Goal: Use online tool/utility: Utilize a website feature to perform a specific function

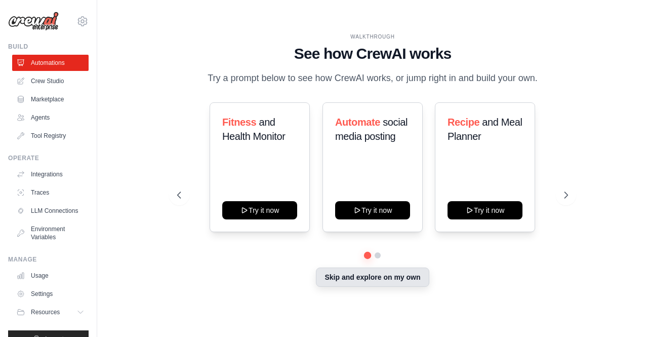
click at [372, 273] on button "Skip and explore on my own" at bounding box center [372, 276] width 113 height 19
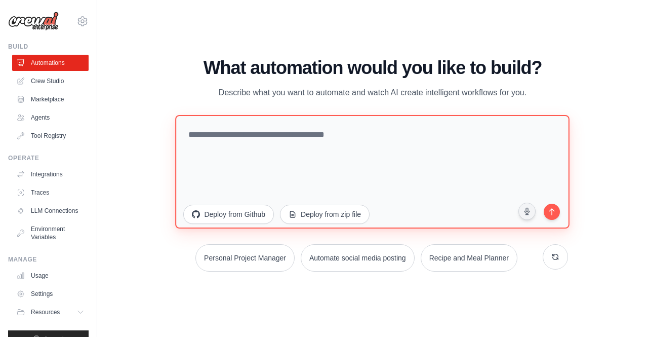
click at [194, 137] on textarea at bounding box center [373, 170] width 394 height 113
click at [269, 169] on textarea at bounding box center [373, 170] width 394 height 113
paste textarea "**********"
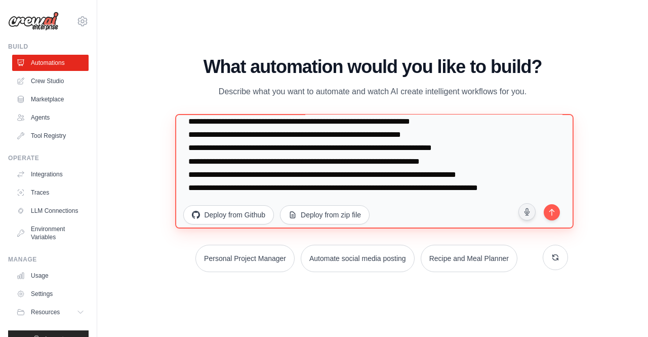
scroll to position [624, 0]
type textarea "**********"
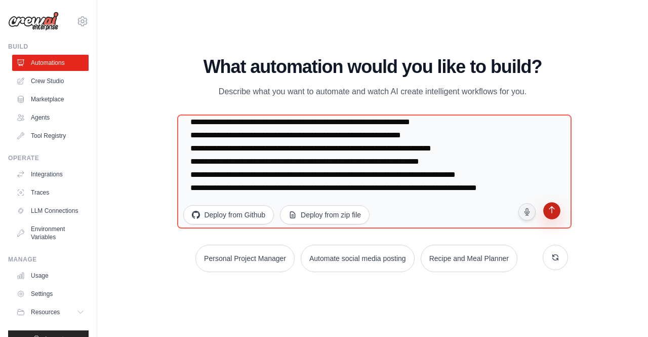
click at [558, 208] on button "submit" at bounding box center [551, 211] width 19 height 19
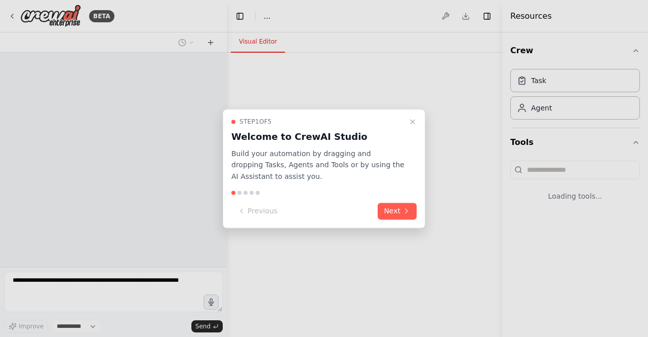
select select "****"
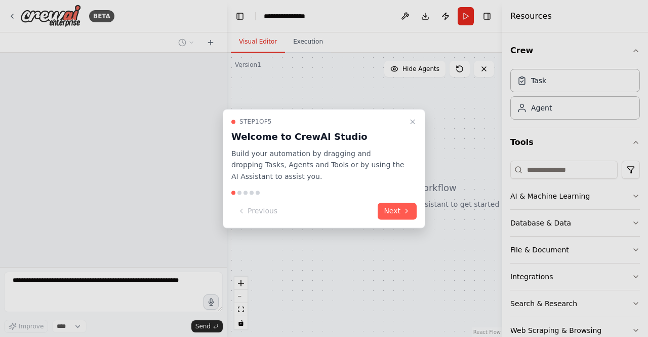
scroll to position [239, 0]
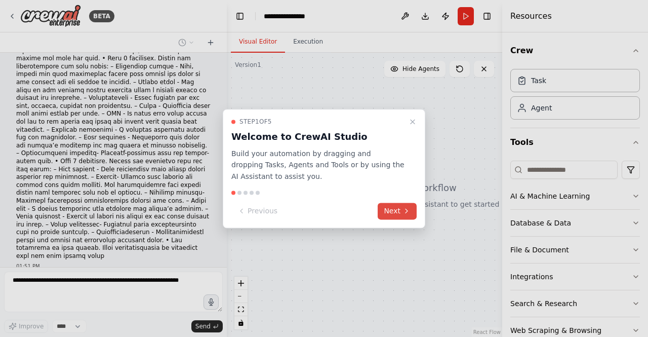
click at [391, 210] on button "Next" at bounding box center [397, 210] width 39 height 17
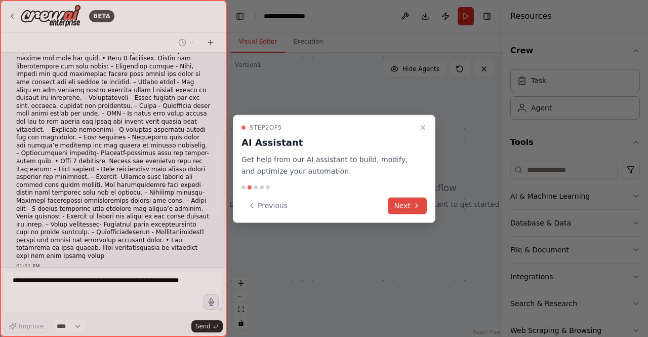
click at [391, 210] on button "Next" at bounding box center [407, 205] width 39 height 17
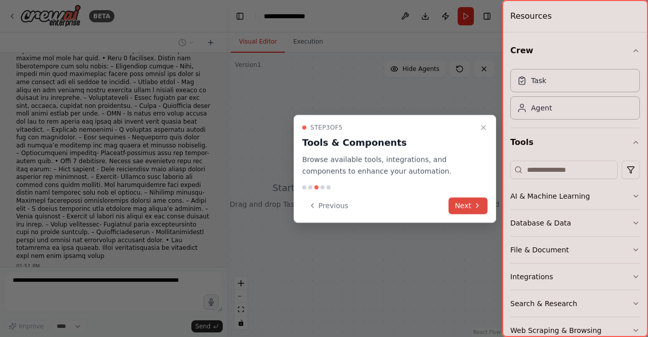
click at [463, 207] on button "Next" at bounding box center [467, 205] width 39 height 17
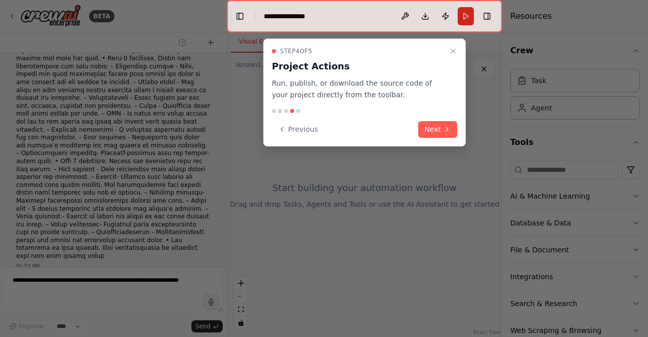
click at [443, 119] on div "Step 4 of 5 Project Actions Run, publish, or download the source code of your p…" at bounding box center [364, 92] width 202 height 108
click at [443, 132] on icon at bounding box center [447, 129] width 8 height 8
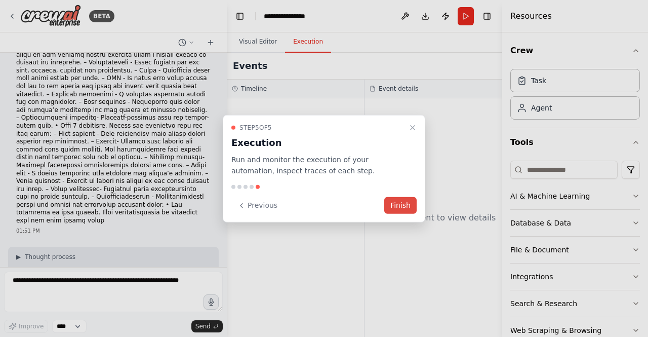
click at [388, 201] on button "Finish" at bounding box center [400, 205] width 32 height 17
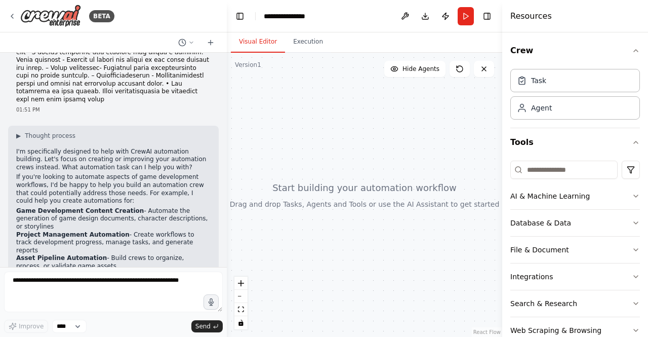
scroll to position [403, 0]
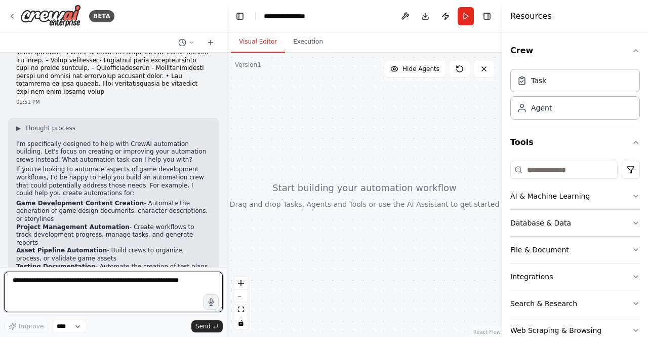
click at [89, 278] on textarea at bounding box center [113, 291] width 219 height 40
type textarea "**********"
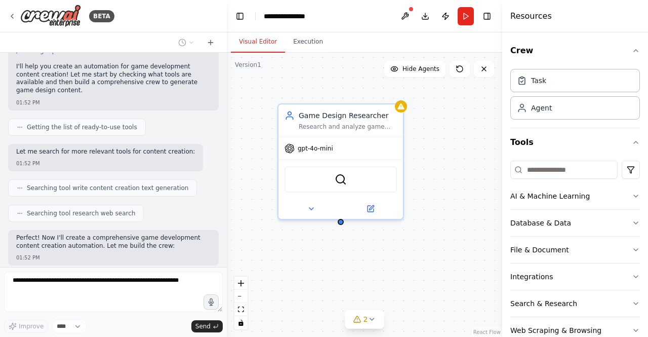
scroll to position [763, 0]
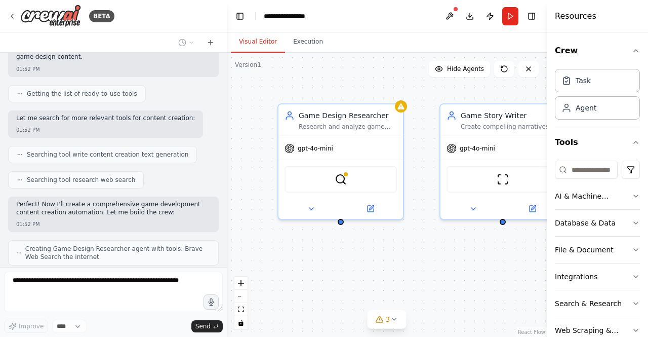
drag, startPoint x: 503, startPoint y: 48, endPoint x: 609, endPoint y: 54, distance: 107.0
click at [609, 54] on div "Resources Crew Task Agent Tools AI & Machine Learning Database & Data File & Do…" at bounding box center [597, 168] width 101 height 337
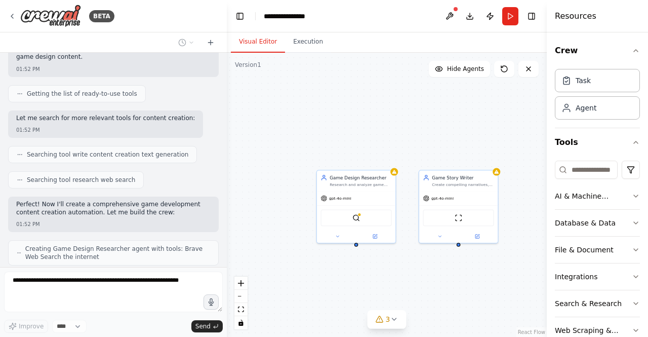
scroll to position [788, 0]
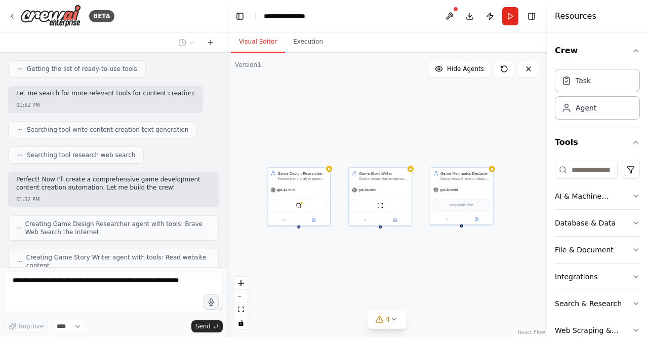
drag, startPoint x: 430, startPoint y: 290, endPoint x: 355, endPoint y: 250, distance: 85.1
click at [355, 250] on div "Game Design Researcher Research and analyze game mechanics, design patterns, an…" at bounding box center [387, 195] width 320 height 284
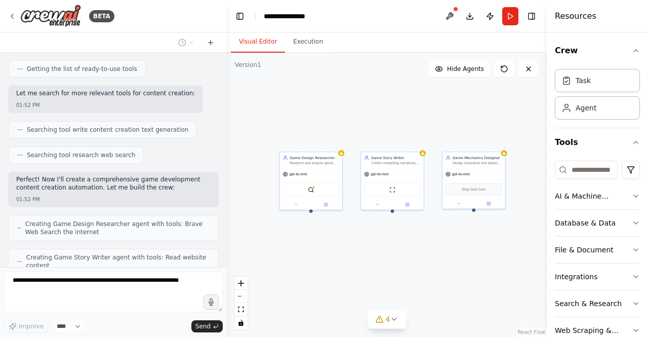
drag, startPoint x: 338, startPoint y: 245, endPoint x: 363, endPoint y: 243, distance: 24.9
click at [363, 243] on div "Game Design Researcher Research and analyze game mechanics, design patterns, an…" at bounding box center [387, 195] width 320 height 284
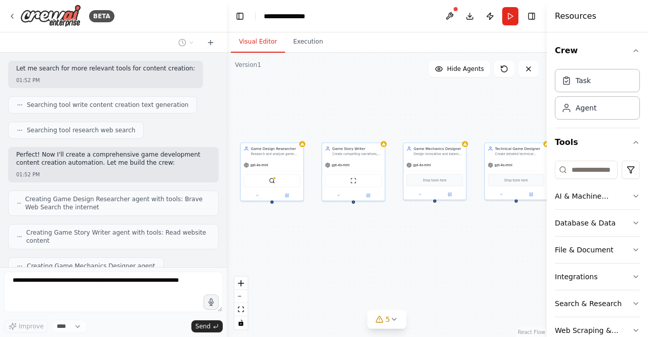
drag, startPoint x: 363, startPoint y: 243, endPoint x: 323, endPoint y: 235, distance: 40.3
click at [323, 235] on div "Game Design Researcher Research and analyze game mechanics, design patterns, an…" at bounding box center [387, 195] width 320 height 284
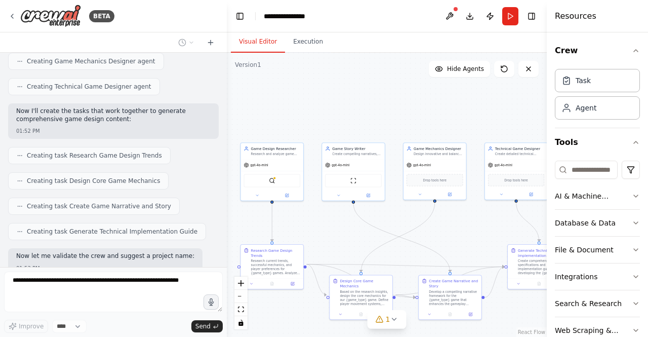
scroll to position [1042, 0]
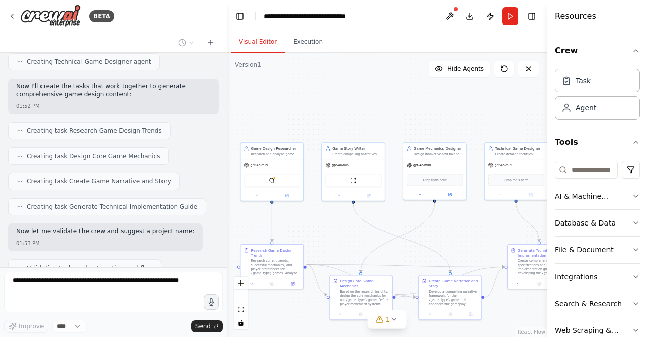
drag, startPoint x: 323, startPoint y: 235, endPoint x: 276, endPoint y: 190, distance: 65.5
click at [276, 190] on div ".deletable-edge-delete-btn { width: 20px; height: 20px; border: 0px solid #ffff…" at bounding box center [387, 195] width 320 height 284
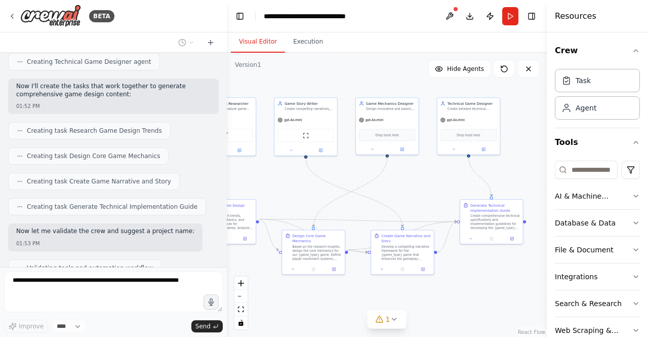
click at [385, 328] on button "1" at bounding box center [386, 319] width 39 height 19
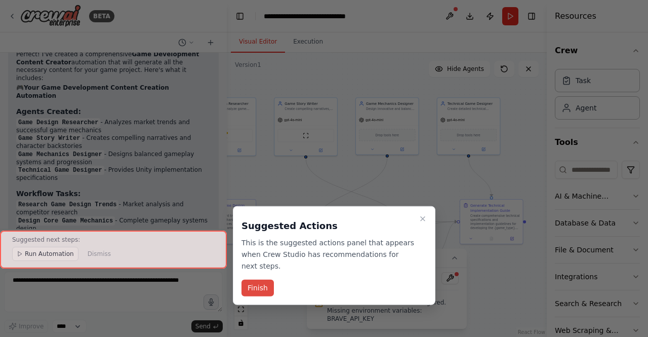
click at [250, 279] on button "Finish" at bounding box center [257, 287] width 32 height 17
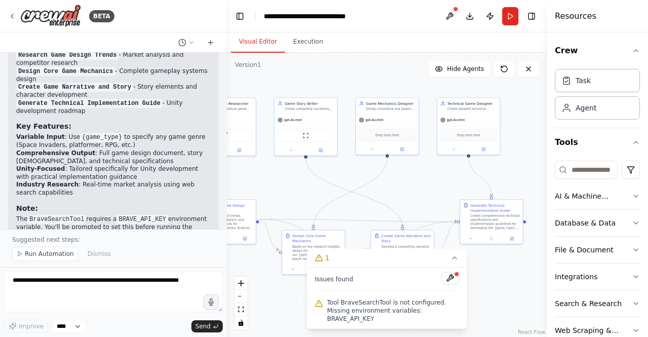
scroll to position [1463, 0]
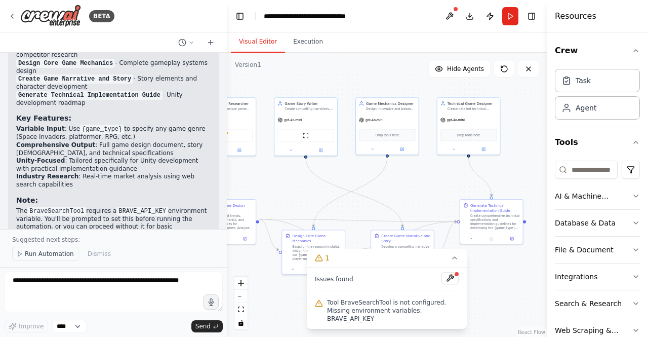
click at [57, 250] on button "Run Automation" at bounding box center [45, 253] width 66 height 14
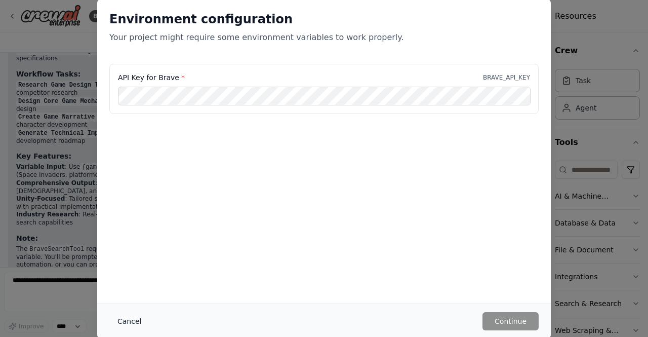
click at [114, 324] on button "Cancel" at bounding box center [129, 321] width 40 height 18
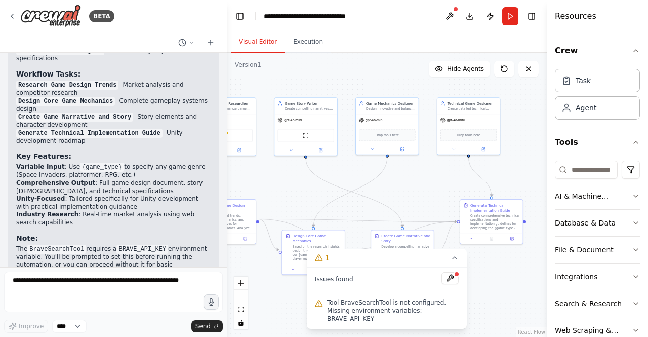
click at [302, 55] on div ".deletable-edge-delete-btn { width: 20px; height: 20px; border: 0px solid #ffff…" at bounding box center [387, 195] width 320 height 284
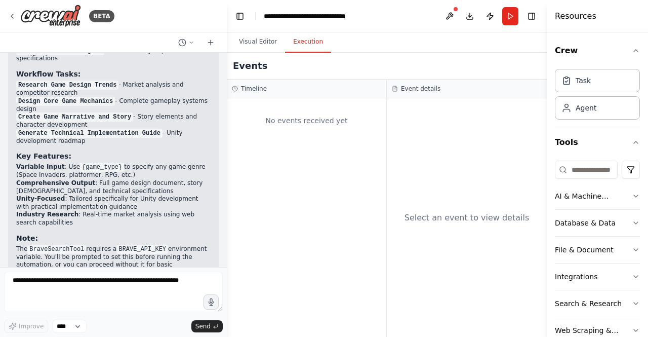
click at [303, 50] on button "Execution" at bounding box center [308, 41] width 46 height 21
click at [268, 33] on button "Visual Editor" at bounding box center [258, 41] width 54 height 21
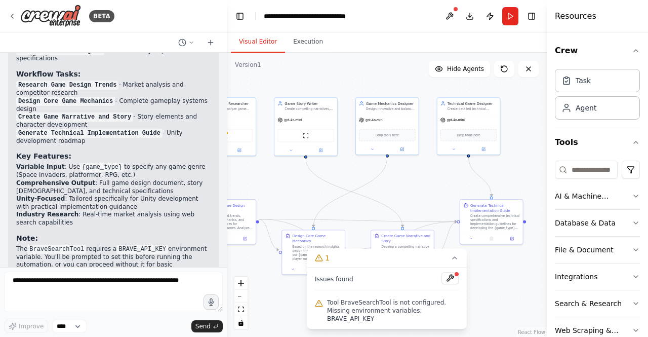
click at [459, 13] on header "**********" at bounding box center [387, 16] width 320 height 32
click at [458, 13] on header "**********" at bounding box center [387, 16] width 320 height 32
click at [452, 13] on button at bounding box center [449, 16] width 16 height 18
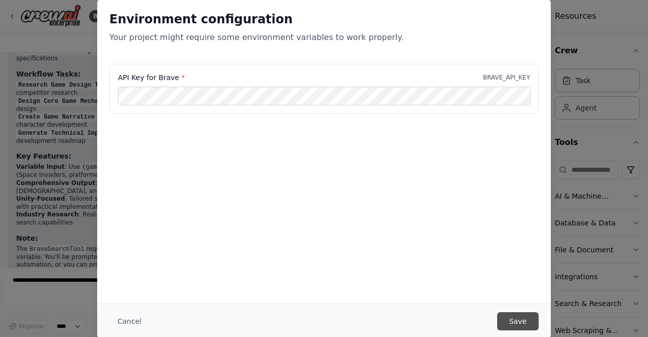
click at [506, 319] on button "Save" at bounding box center [518, 321] width 42 height 18
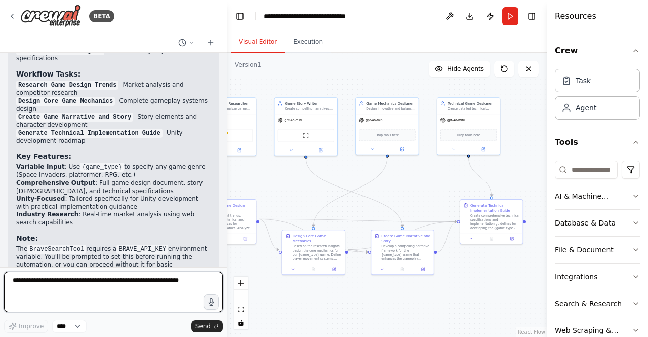
click at [75, 288] on textarea at bounding box center [113, 291] width 219 height 40
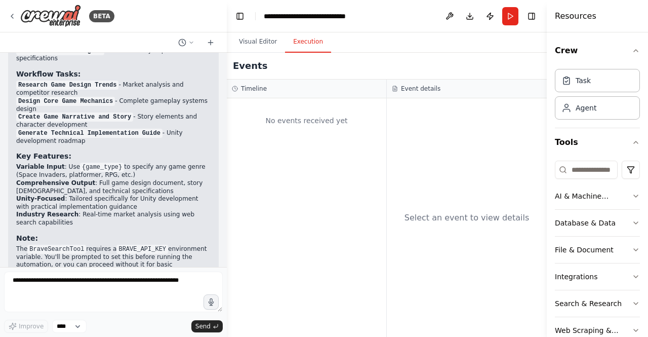
click at [303, 48] on button "Execution" at bounding box center [308, 41] width 46 height 21
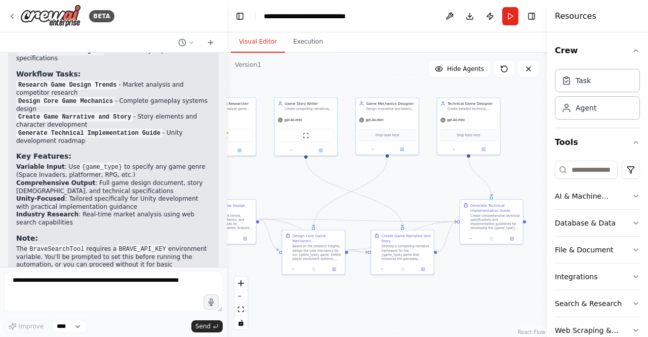
click at [276, 47] on button "Visual Editor" at bounding box center [258, 41] width 54 height 21
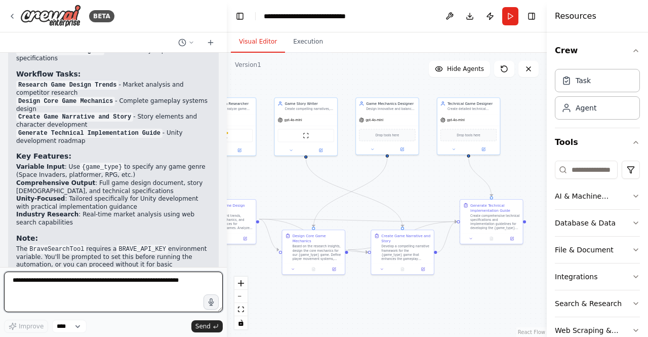
click at [106, 292] on textarea at bounding box center [113, 291] width 219 height 40
type textarea "**********"
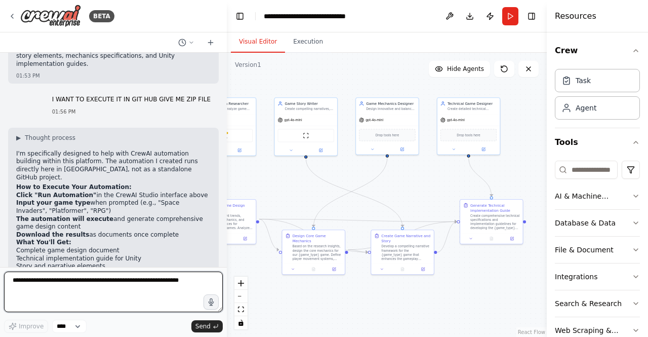
scroll to position [1708, 0]
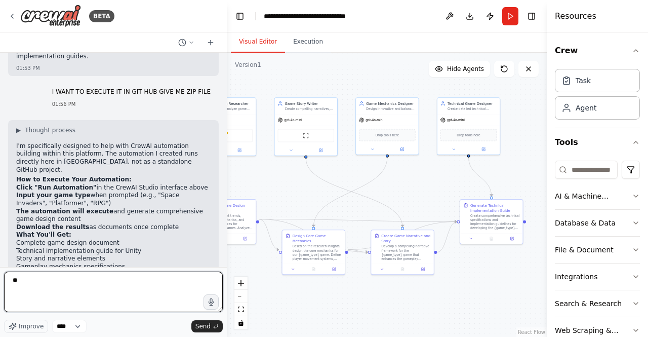
type textarea "***"
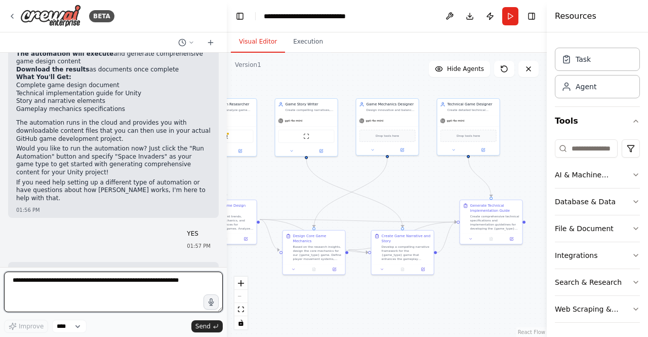
scroll to position [1864, 0]
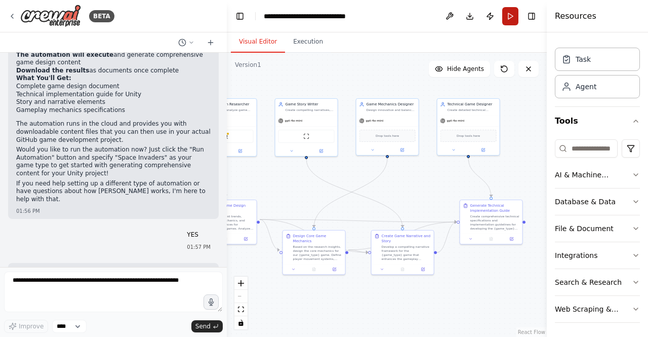
click at [509, 19] on button "Run" at bounding box center [510, 16] width 16 height 18
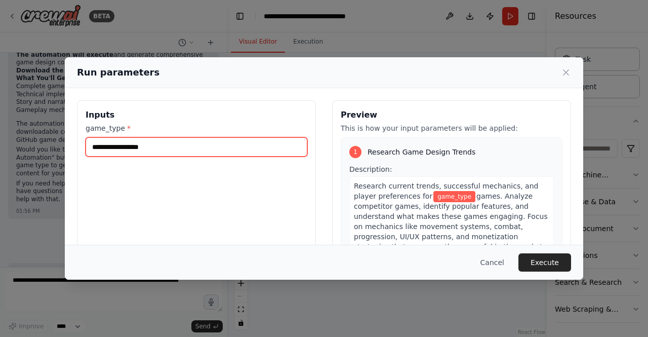
click at [163, 147] on input "game_type *" at bounding box center [197, 146] width 222 height 19
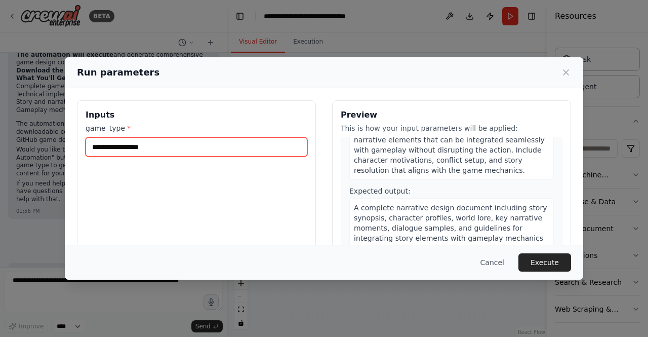
scroll to position [561, 0]
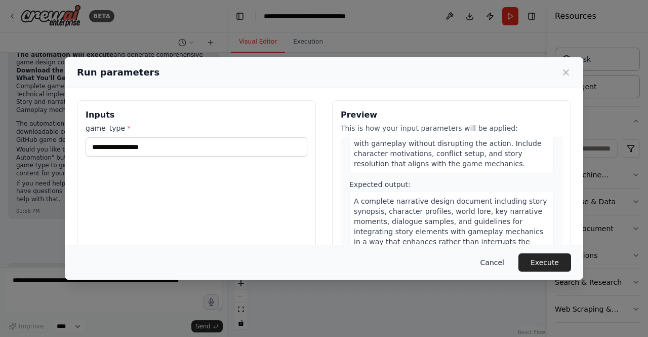
click at [495, 257] on button "Cancel" at bounding box center [492, 262] width 40 height 18
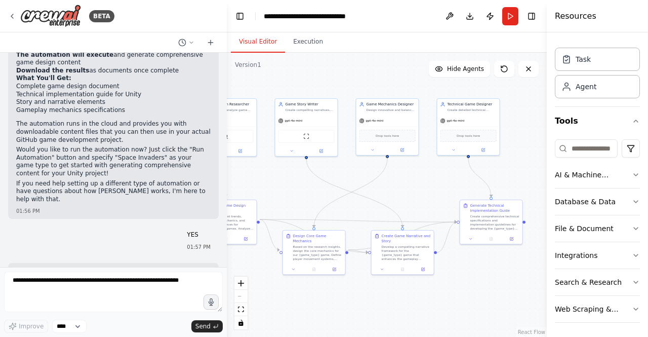
drag, startPoint x: 56, startPoint y: 238, endPoint x: 70, endPoint y: 234, distance: 14.6
drag, startPoint x: 53, startPoint y: 236, endPoint x: 101, endPoint y: 236, distance: 48.1
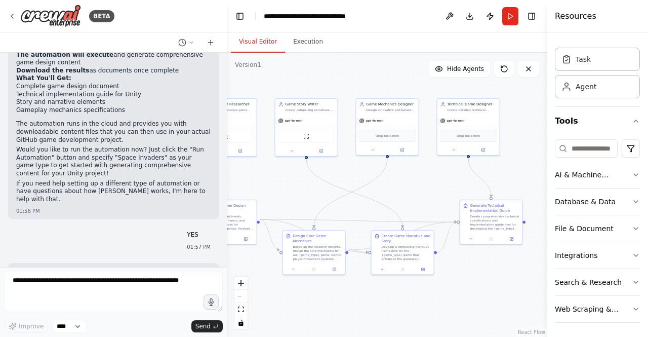
copy code "Space Invaders"
click at [507, 20] on button "Run" at bounding box center [510, 16] width 16 height 18
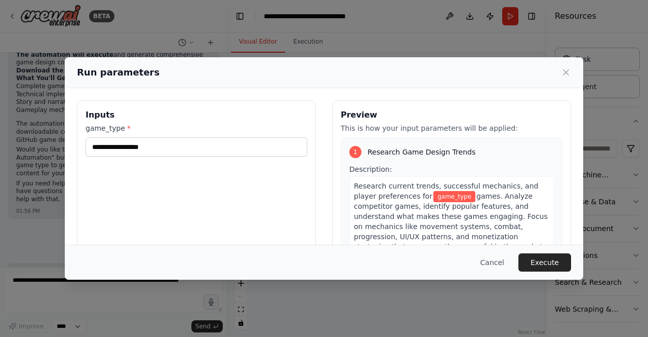
click at [185, 156] on div "Inputs game_type *" at bounding box center [196, 220] width 239 height 240
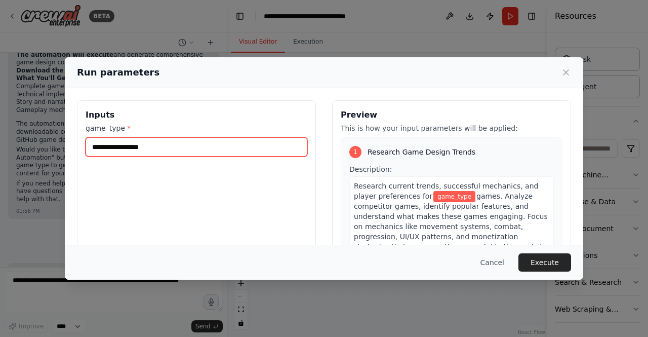
click at [182, 150] on input "game_type *" at bounding box center [197, 146] width 222 height 19
paste input "**********"
type input "**********"
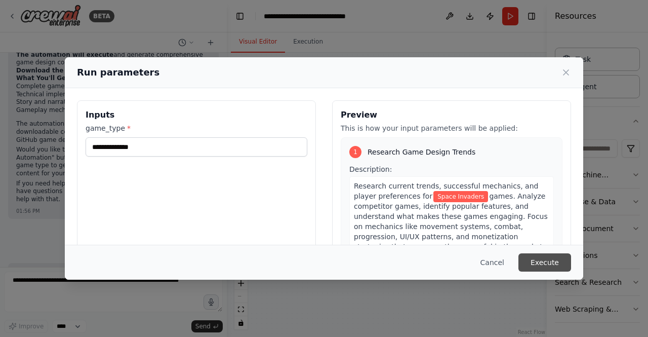
click at [557, 259] on button "Execute" at bounding box center [544, 262] width 53 height 18
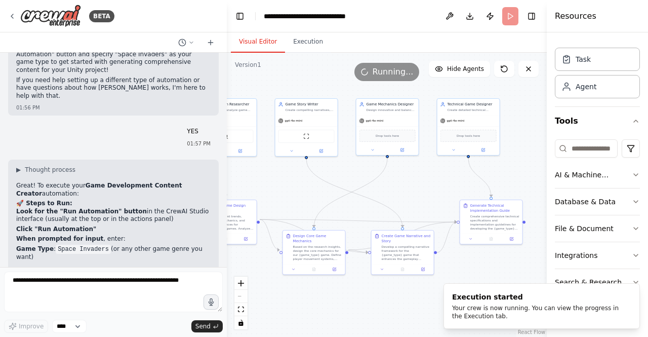
scroll to position [1968, 0]
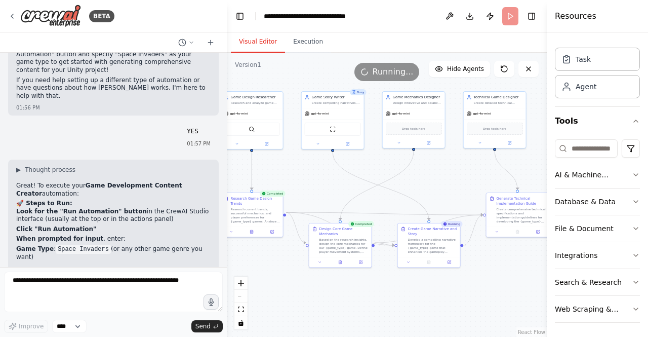
drag, startPoint x: 356, startPoint y: 311, endPoint x: 398, endPoint y: 299, distance: 43.4
click at [398, 299] on div ".deletable-edge-delete-btn { width: 20px; height: 20px; border: 0px solid #ffff…" at bounding box center [387, 195] width 320 height 284
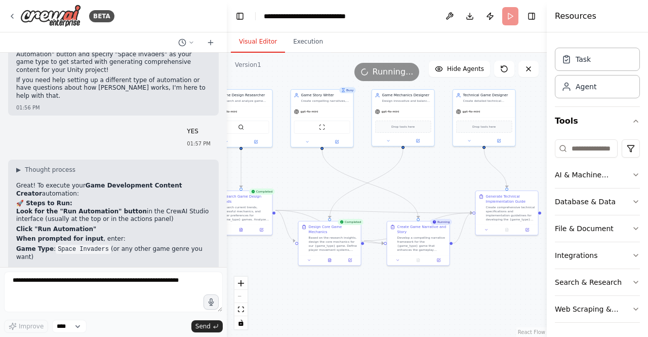
drag, startPoint x: 449, startPoint y: 298, endPoint x: 423, endPoint y: 301, distance: 26.6
click at [423, 301] on div ".deletable-edge-delete-btn { width: 20px; height: 20px; border: 0px solid #ffff…" at bounding box center [387, 195] width 320 height 284
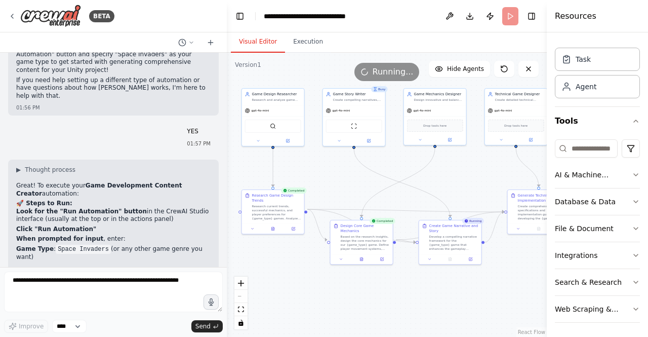
drag, startPoint x: 352, startPoint y: 295, endPoint x: 385, endPoint y: 294, distance: 32.9
click at [385, 294] on div ".deletable-edge-delete-btn { width: 20px; height: 20px; border: 0px solid #ffff…" at bounding box center [387, 195] width 320 height 284
drag, startPoint x: 549, startPoint y: 246, endPoint x: 588, endPoint y: 253, distance: 39.5
click at [588, 253] on div "Resources Crew Task Agent Tools AI & Machine Learning Database & Data File & Do…" at bounding box center [597, 168] width 101 height 337
drag, startPoint x: 547, startPoint y: 245, endPoint x: 575, endPoint y: 245, distance: 27.8
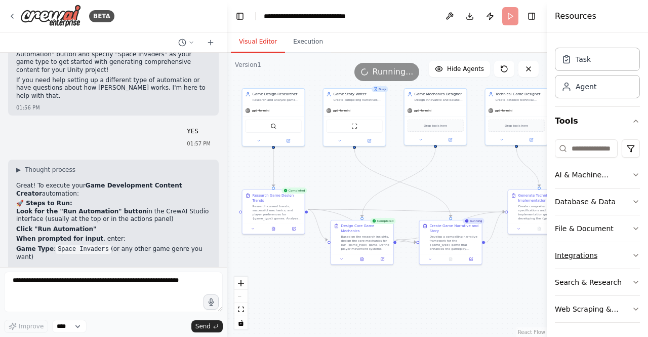
click at [575, 245] on div "Resources Crew Task Agent Tools AI & Machine Learning Database & Data File & Do…" at bounding box center [597, 168] width 101 height 337
drag, startPoint x: 433, startPoint y: 280, endPoint x: 402, endPoint y: 289, distance: 31.7
drag, startPoint x: 402, startPoint y: 289, endPoint x: 326, endPoint y: 321, distance: 82.8
click at [326, 321] on div ".deletable-edge-delete-btn { width: 20px; height: 20px; border: 0px solid #ffff…" at bounding box center [387, 195] width 320 height 284
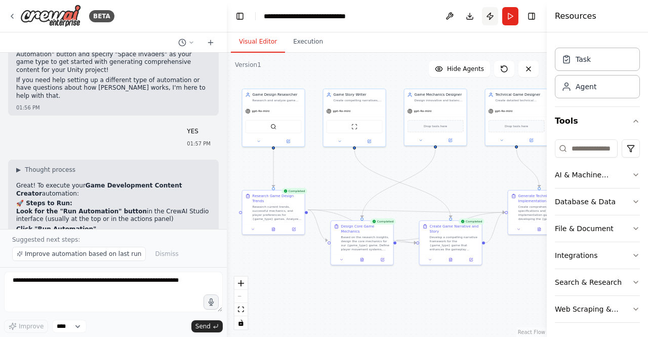
click at [488, 17] on button "Publish" at bounding box center [490, 16] width 16 height 18
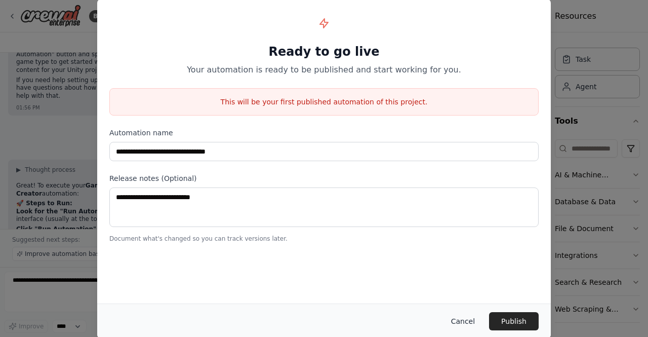
click at [467, 315] on button "Cancel" at bounding box center [463, 321] width 40 height 18
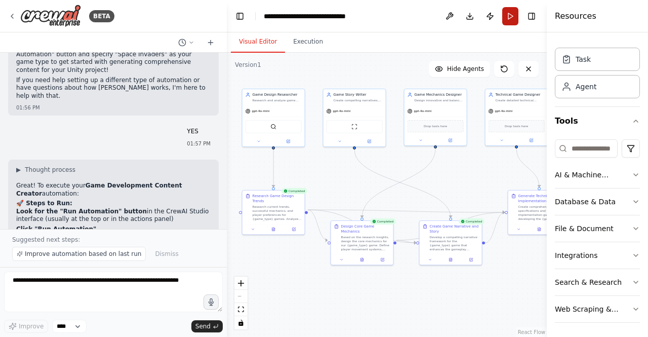
click at [504, 13] on button "Run" at bounding box center [510, 16] width 16 height 18
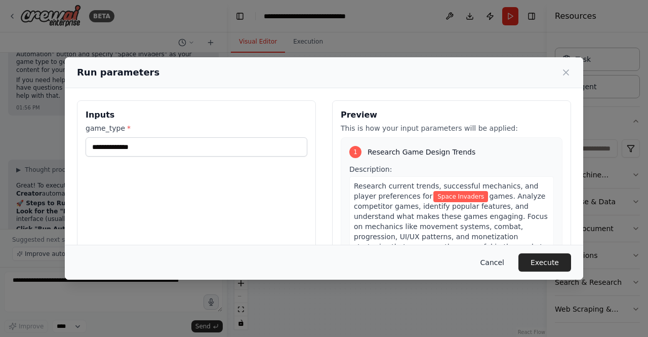
click at [491, 265] on button "Cancel" at bounding box center [492, 262] width 40 height 18
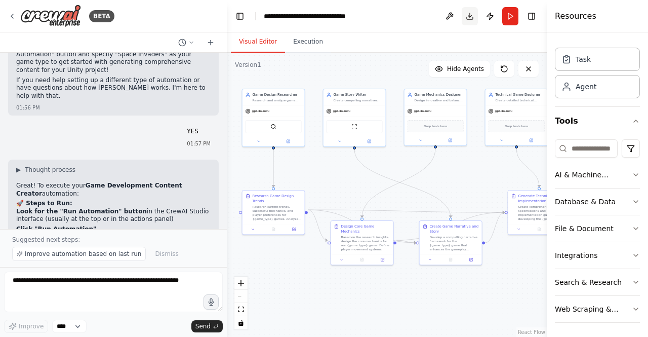
click at [468, 15] on button "Download" at bounding box center [470, 16] width 16 height 18
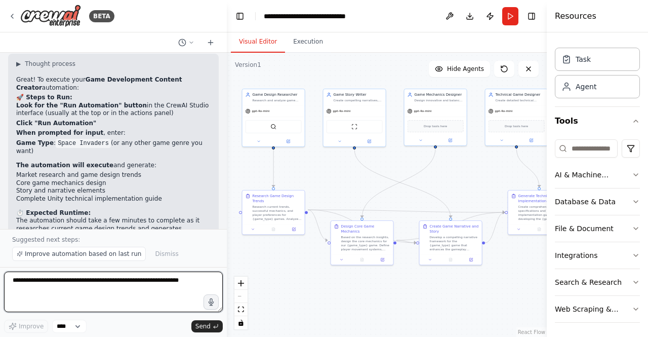
click at [127, 279] on textarea at bounding box center [113, 291] width 219 height 40
type textarea "**********"
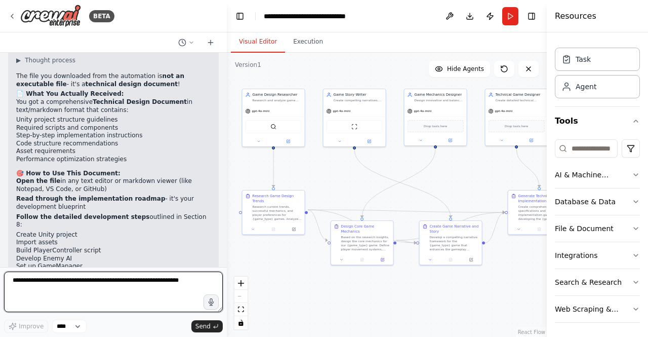
scroll to position [2428, 0]
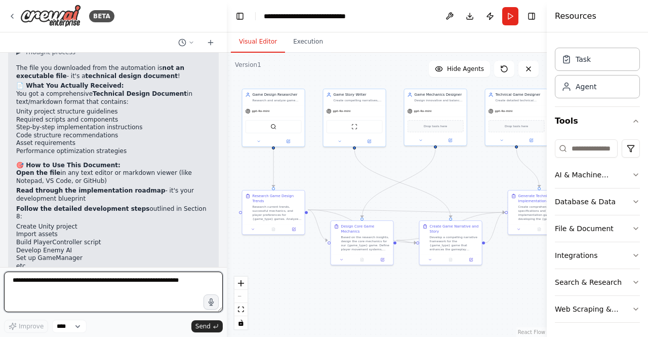
click at [97, 289] on textarea at bounding box center [113, 291] width 219 height 40
type textarea "**********"
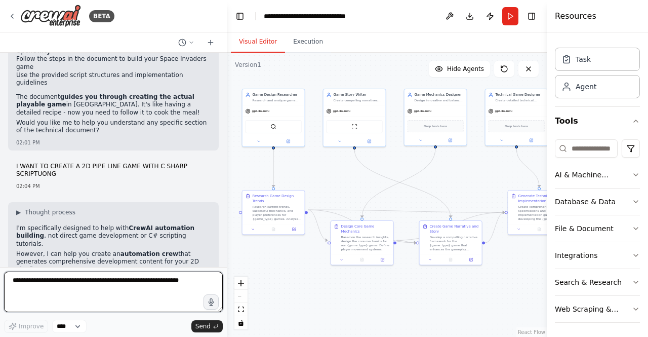
scroll to position [2727, 0]
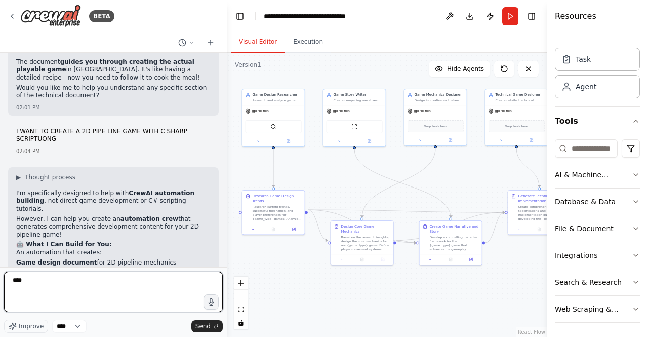
type textarea "***"
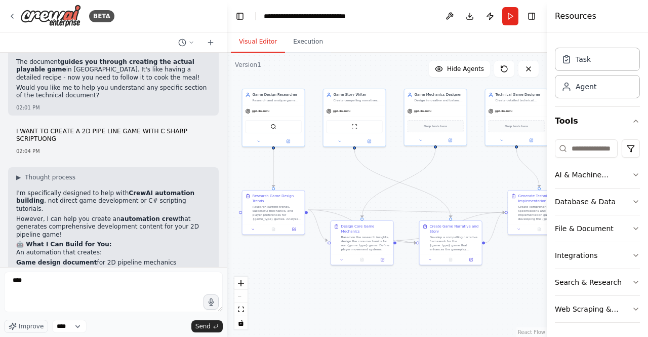
drag, startPoint x: 16, startPoint y: 137, endPoint x: 92, endPoint y: 277, distance: 159.0
click at [92, 277] on div "BETA 01:51 PM ▶ Thought process I'm specifically designed to help with CrewAI a…" at bounding box center [113, 168] width 227 height 337
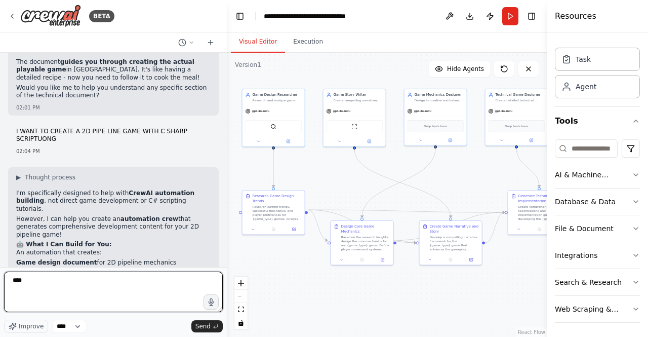
click at [74, 277] on textarea "***" at bounding box center [113, 291] width 219 height 40
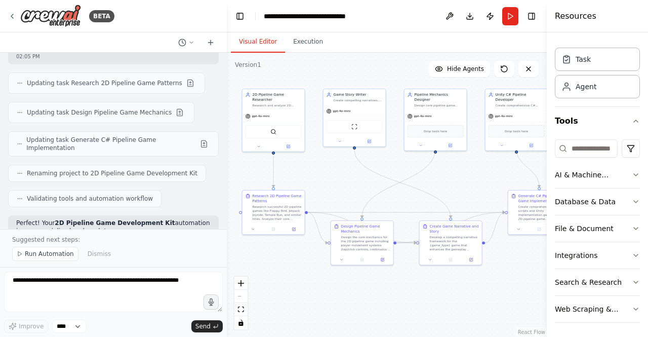
scroll to position [3439, 0]
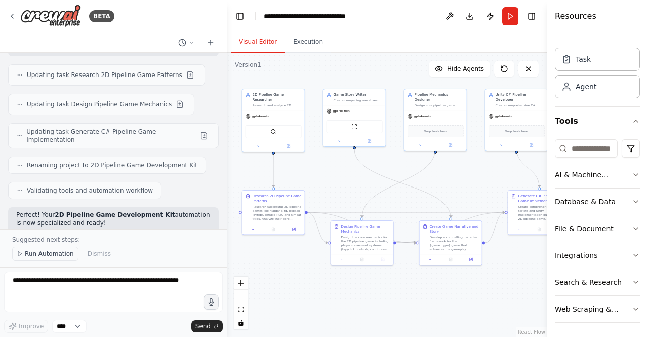
click at [45, 260] on button "Run Automation" at bounding box center [45, 253] width 66 height 14
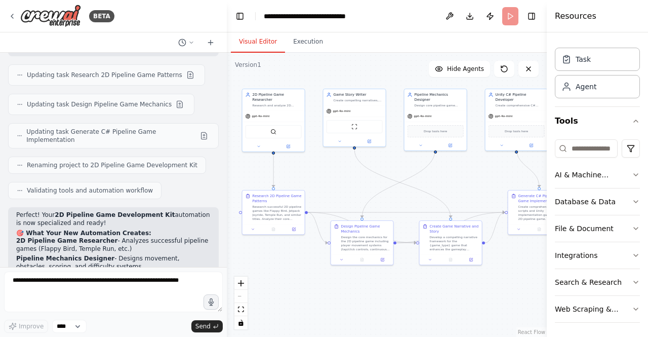
scroll to position [3401, 0]
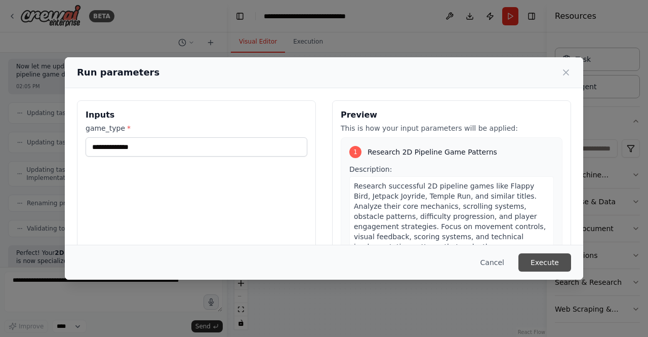
click at [537, 258] on button "Execute" at bounding box center [544, 262] width 53 height 18
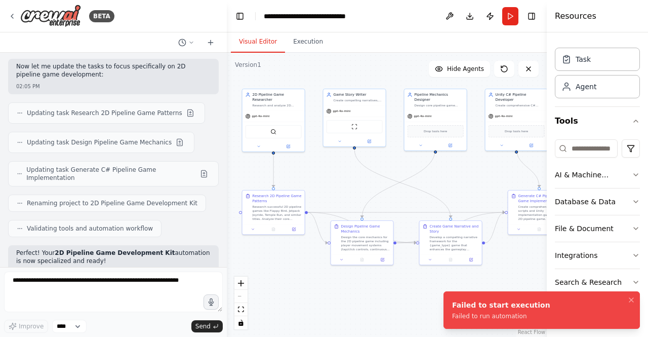
click at [497, 305] on div "Failed to start execution" at bounding box center [501, 305] width 98 height 10
click at [517, 27] on header "**********" at bounding box center [387, 16] width 320 height 32
click at [510, 14] on button "Run" at bounding box center [510, 16] width 16 height 18
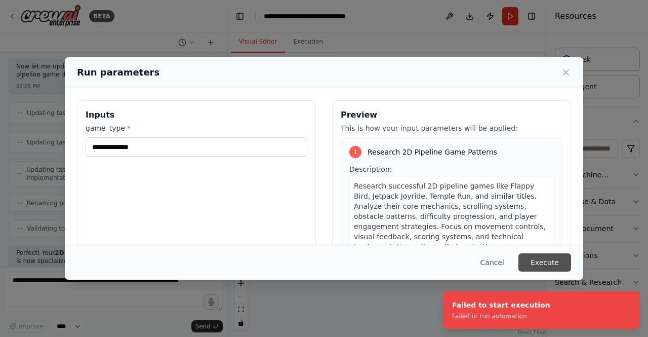
click at [524, 266] on button "Execute" at bounding box center [544, 262] width 53 height 18
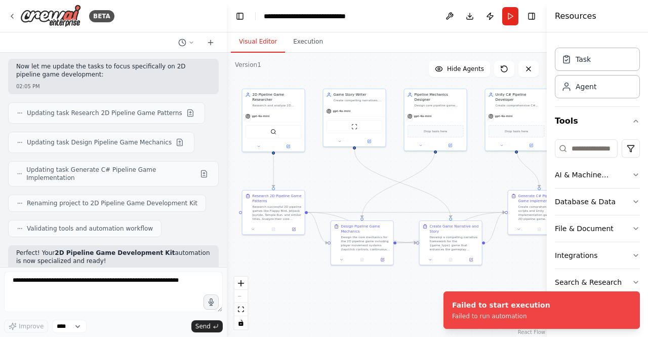
click at [520, 19] on header "**********" at bounding box center [387, 16] width 320 height 32
click at [515, 19] on button "Run" at bounding box center [510, 16] width 16 height 18
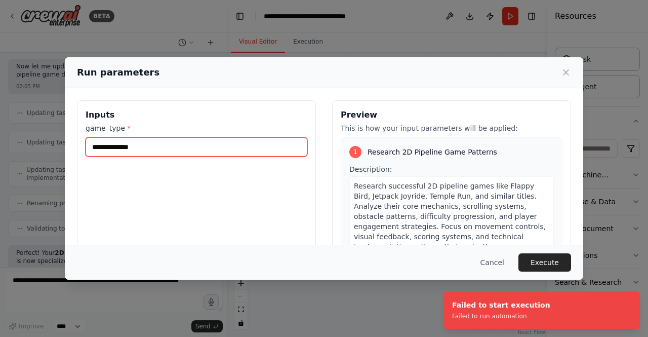
click at [209, 151] on input "**********" at bounding box center [197, 146] width 222 height 19
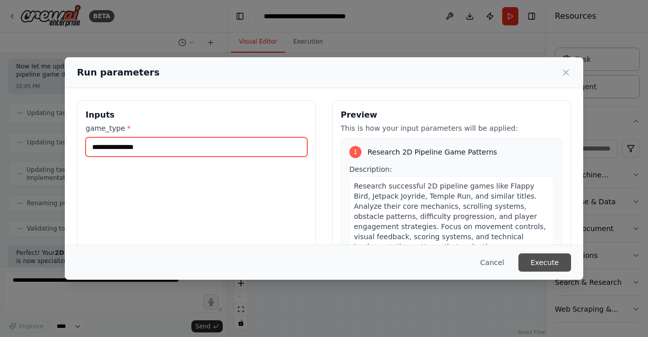
type input "**********"
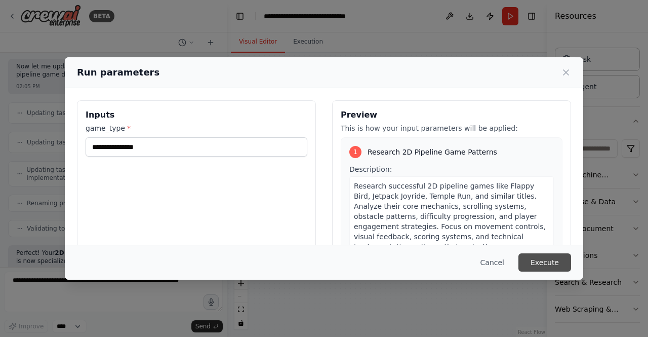
click at [531, 263] on button "Execute" at bounding box center [544, 262] width 53 height 18
